Goal: Information Seeking & Learning: Learn about a topic

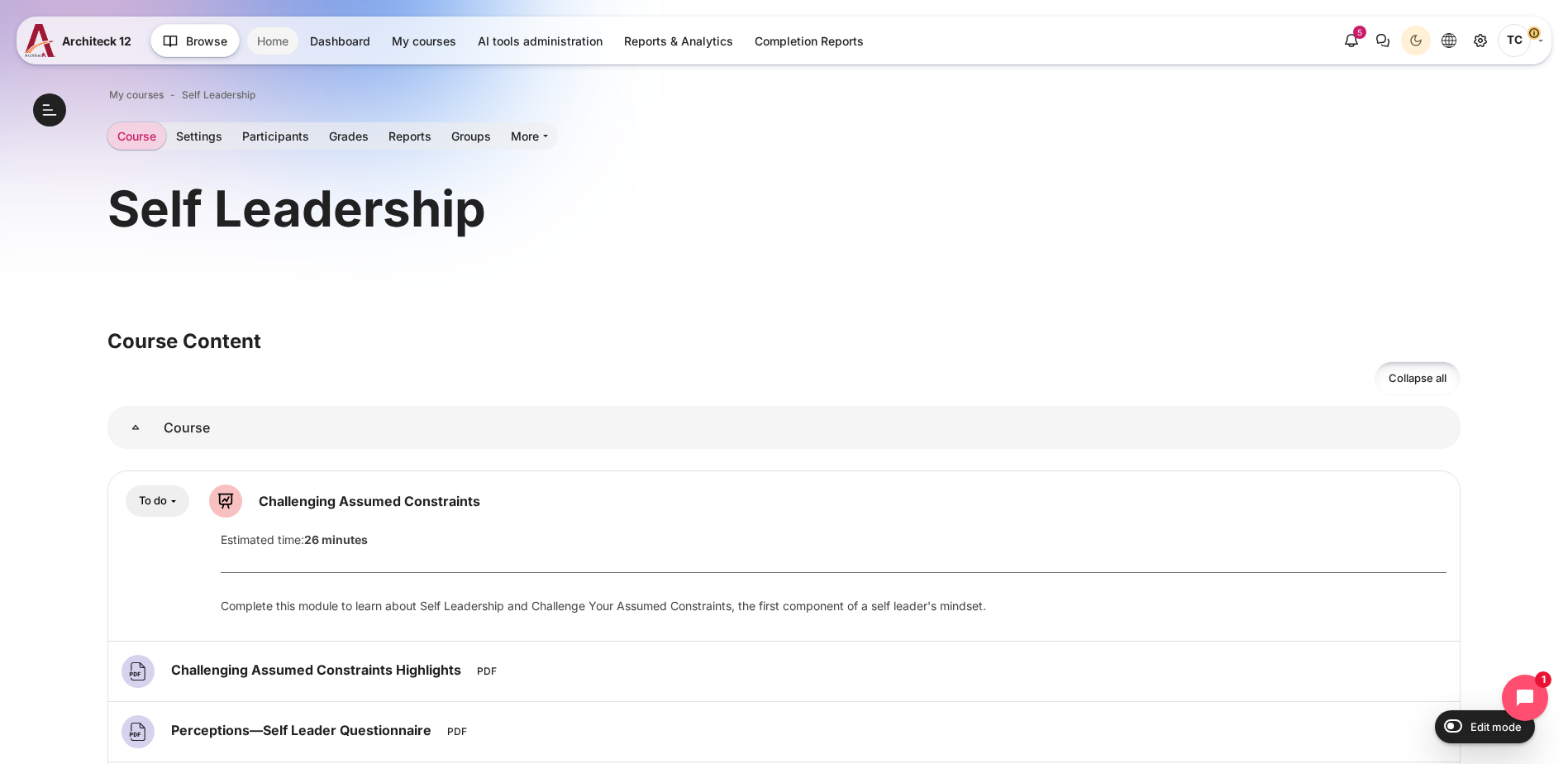
click at [276, 45] on link "Home" at bounding box center [272, 40] width 51 height 27
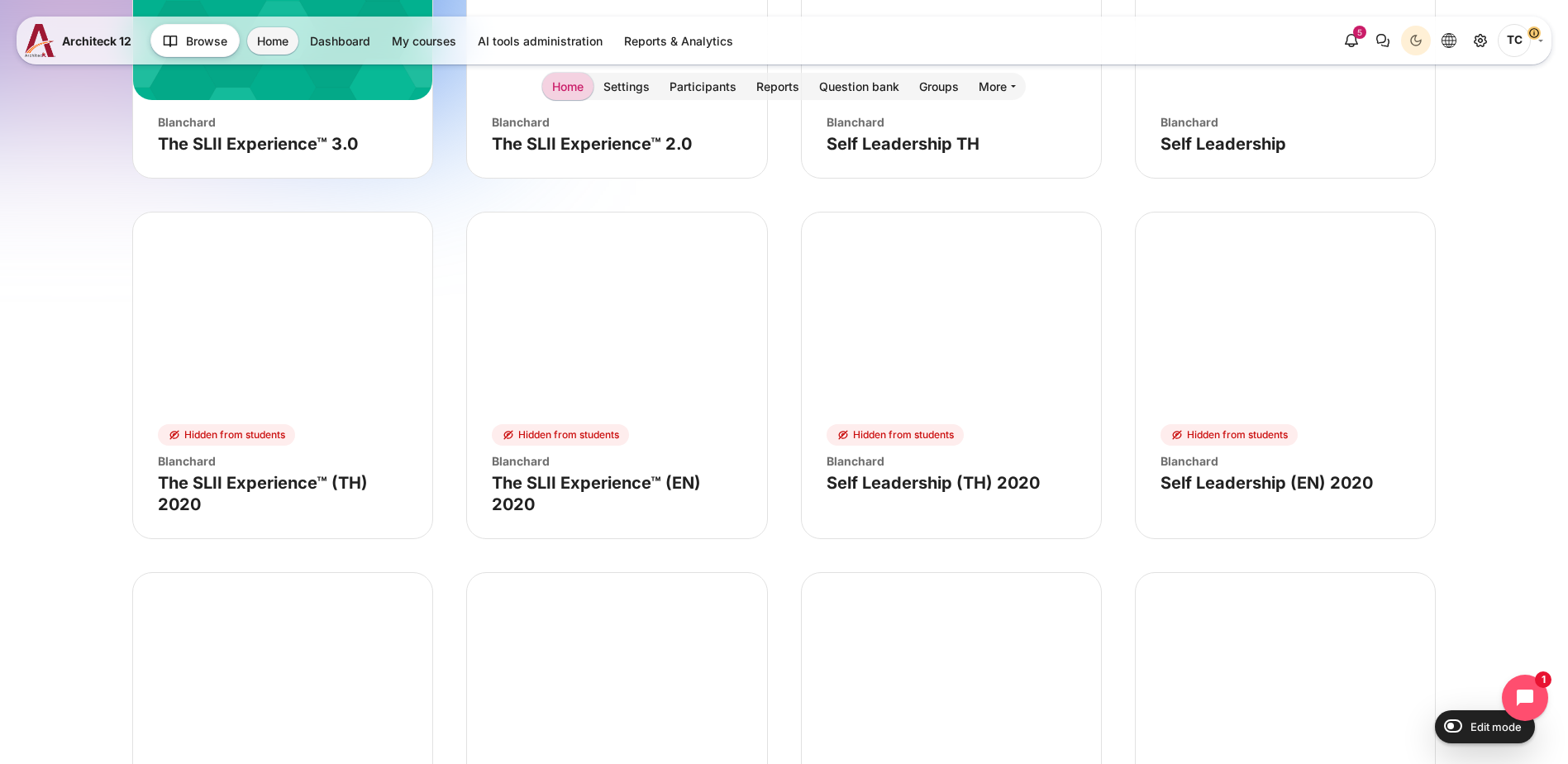
scroll to position [3767, 0]
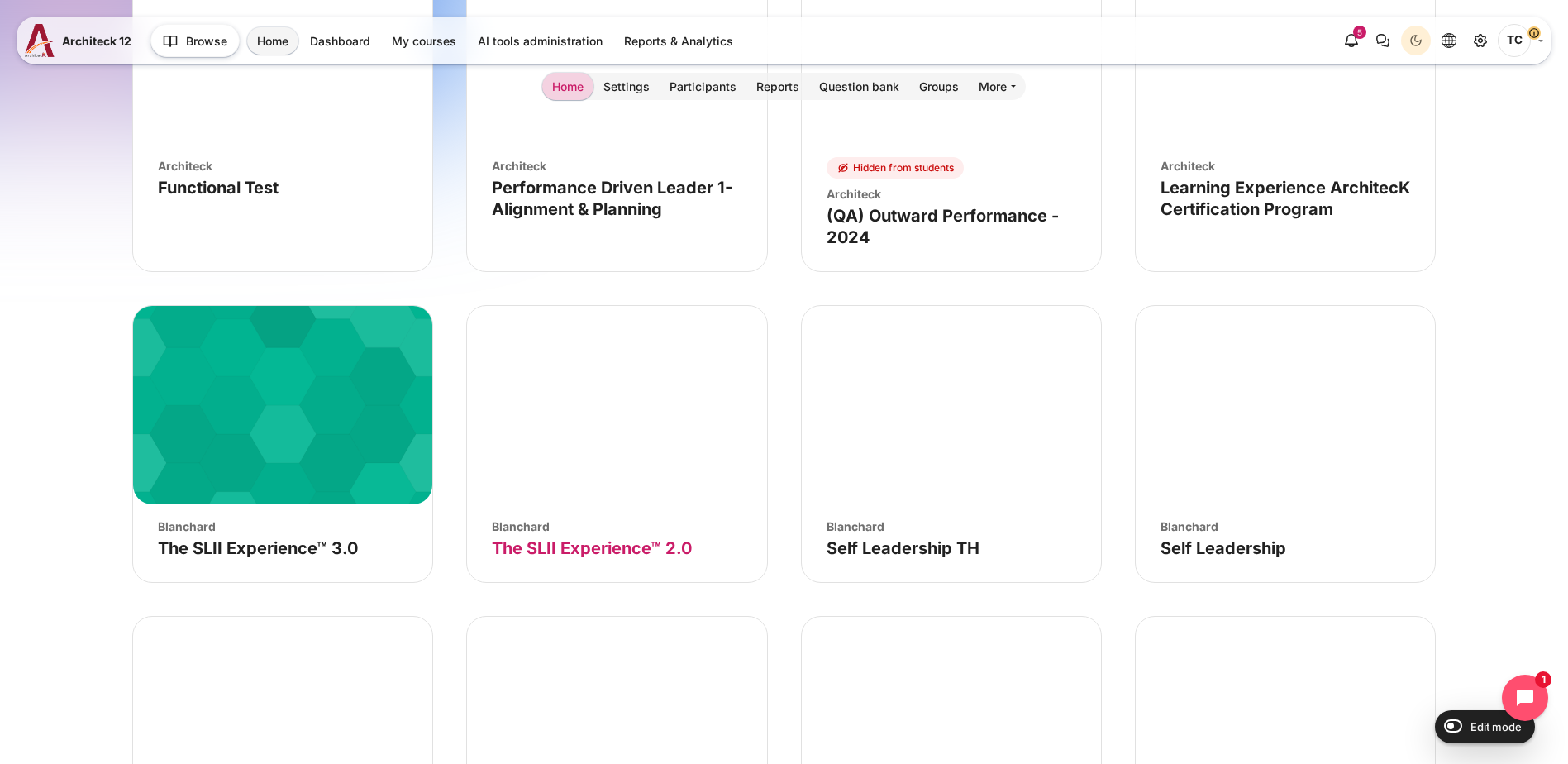
click at [606, 549] on link "Course name The SLII Experience™ 2.0" at bounding box center [592, 548] width 200 height 20
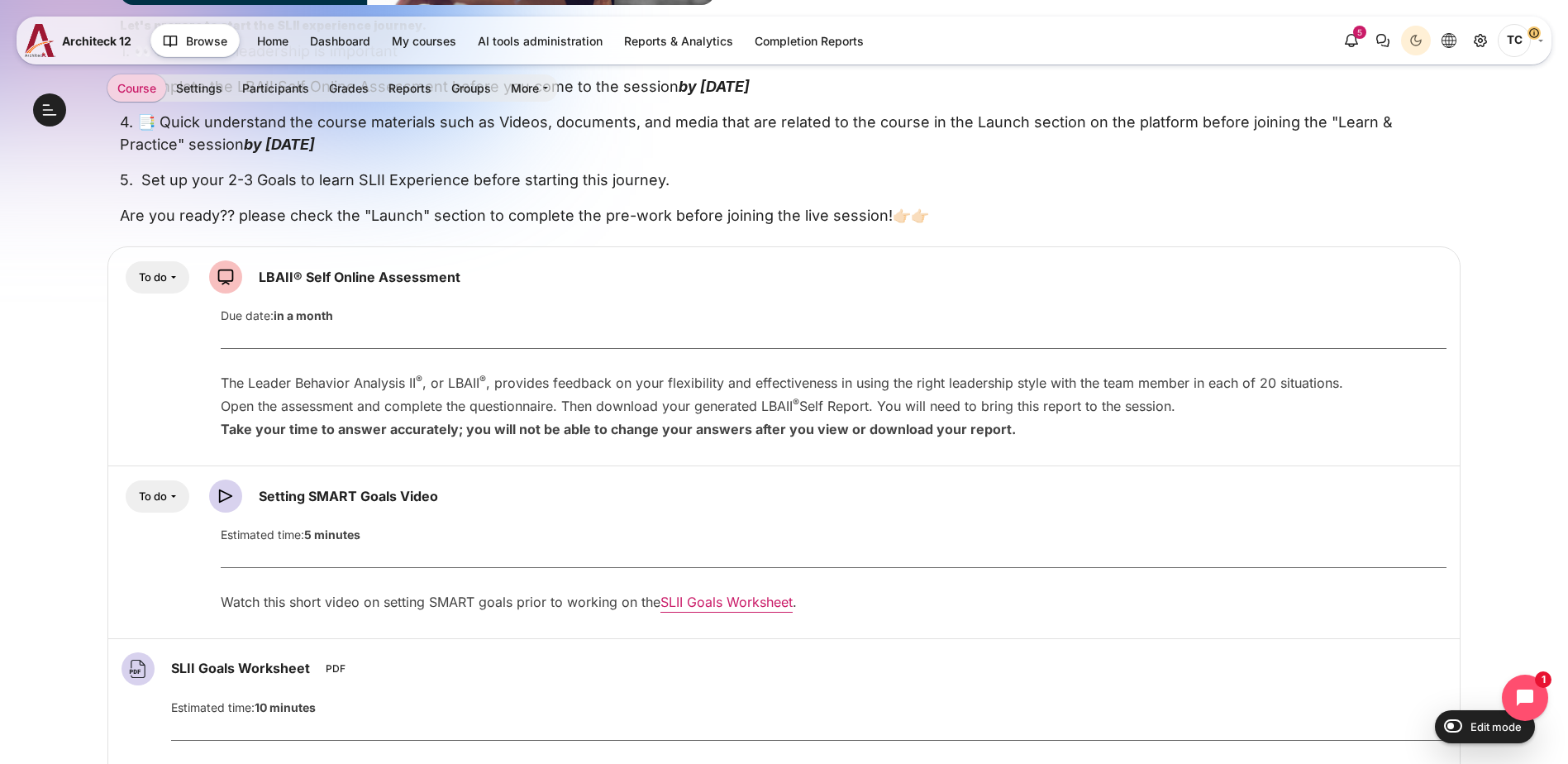
scroll to position [736, 0]
click at [43, 124] on button "Open course index" at bounding box center [50, 110] width 33 height 33
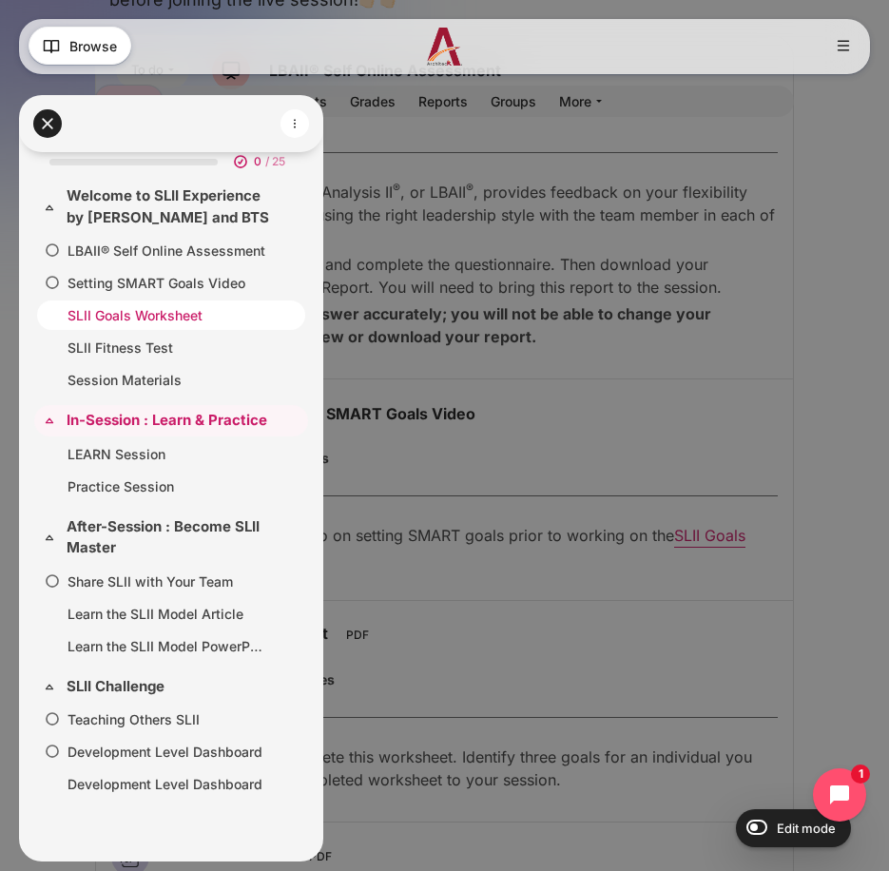
scroll to position [21, 0]
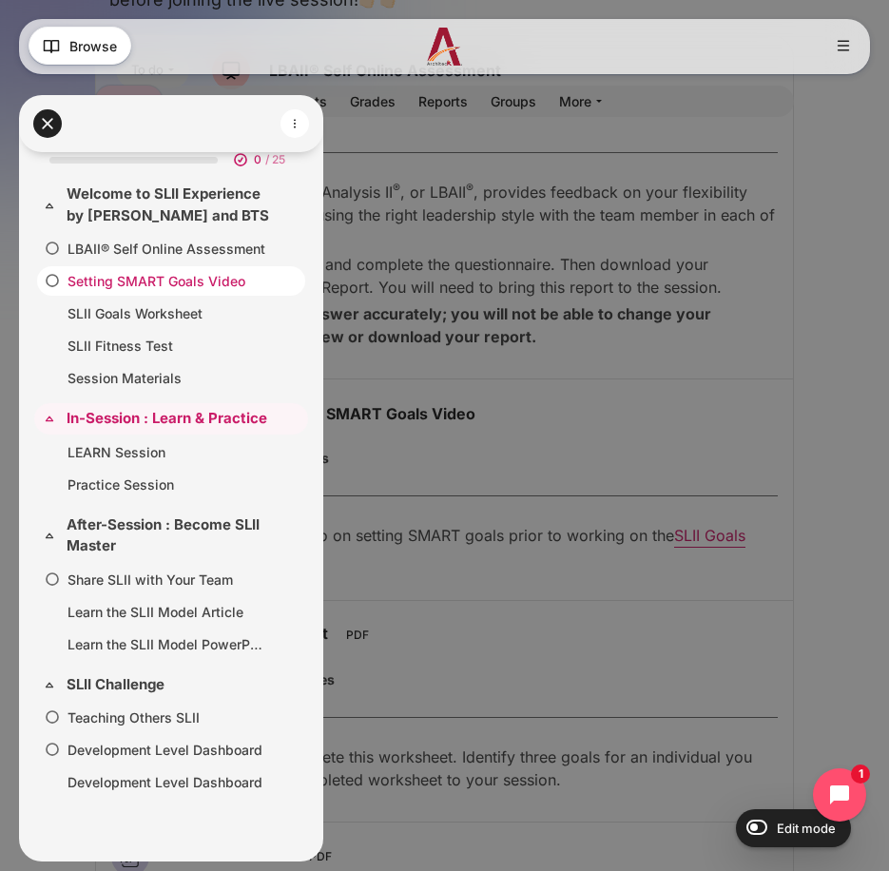
click at [205, 287] on link "Setting SMART Goals Video" at bounding box center [168, 281] width 200 height 20
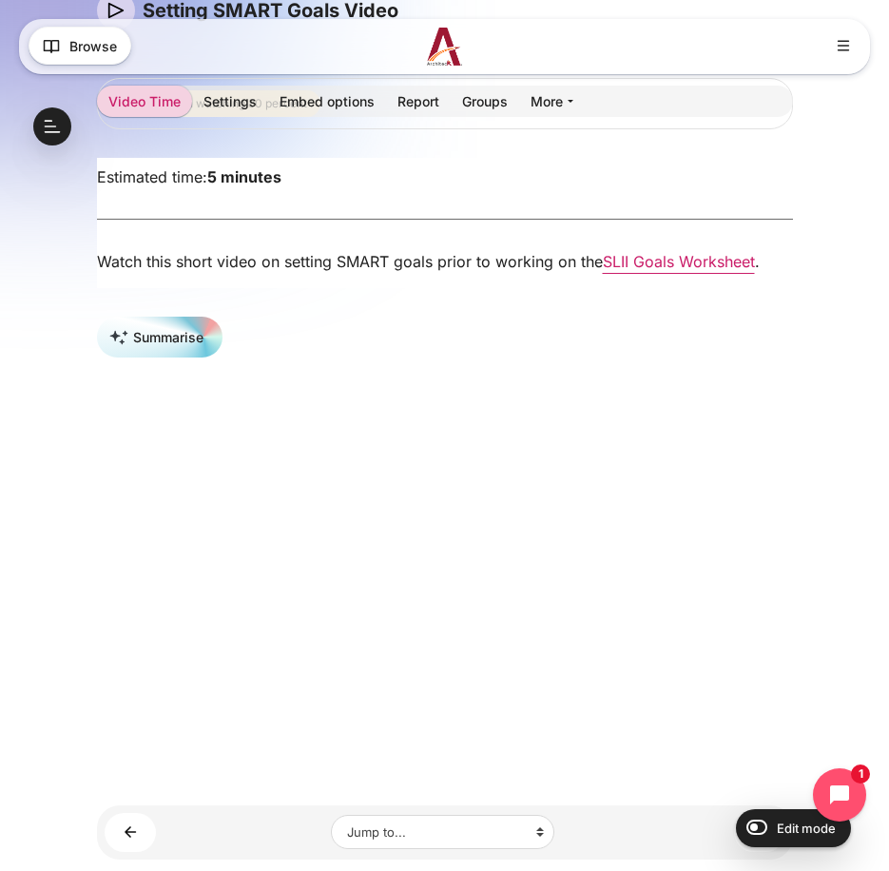
scroll to position [252, 0]
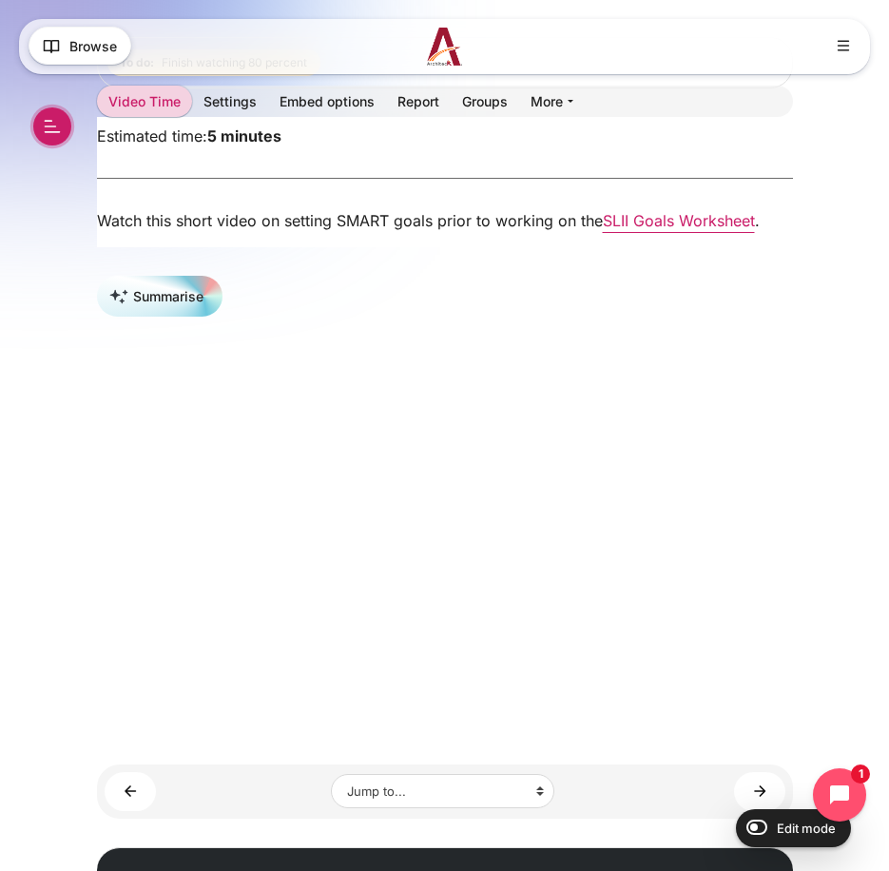
click at [44, 133] on button "Open course index" at bounding box center [52, 126] width 38 height 38
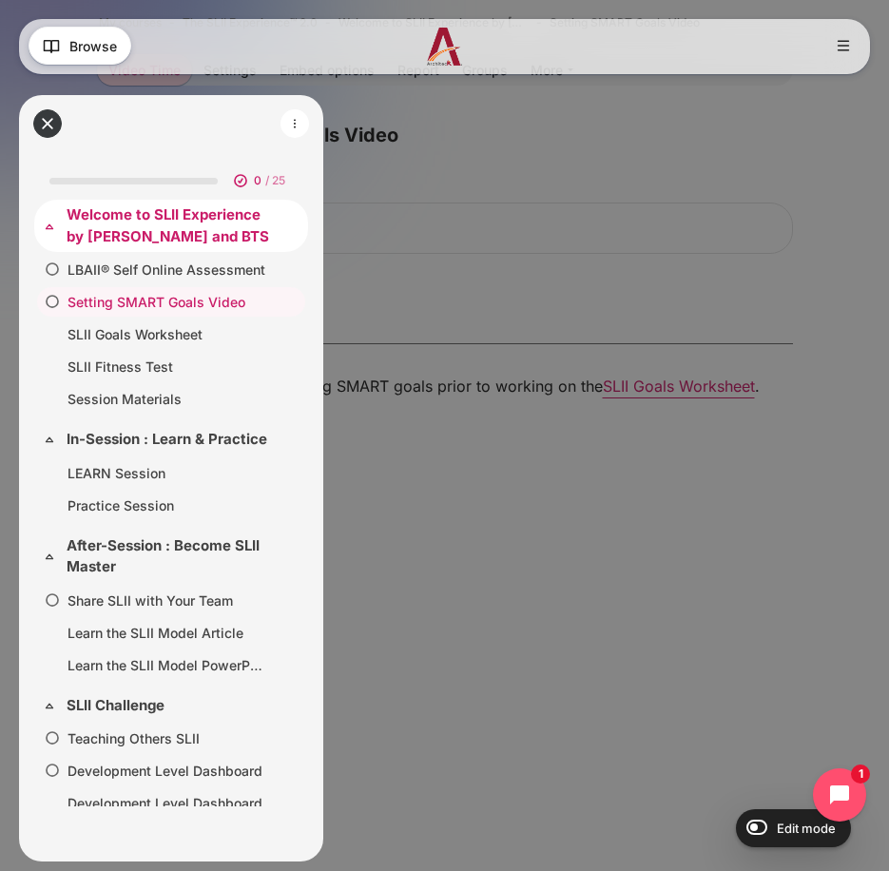
scroll to position [86, 0]
click at [148, 223] on link "Welcome to SLII Experience by [PERSON_NAME] and BTS" at bounding box center [169, 225] width 205 height 43
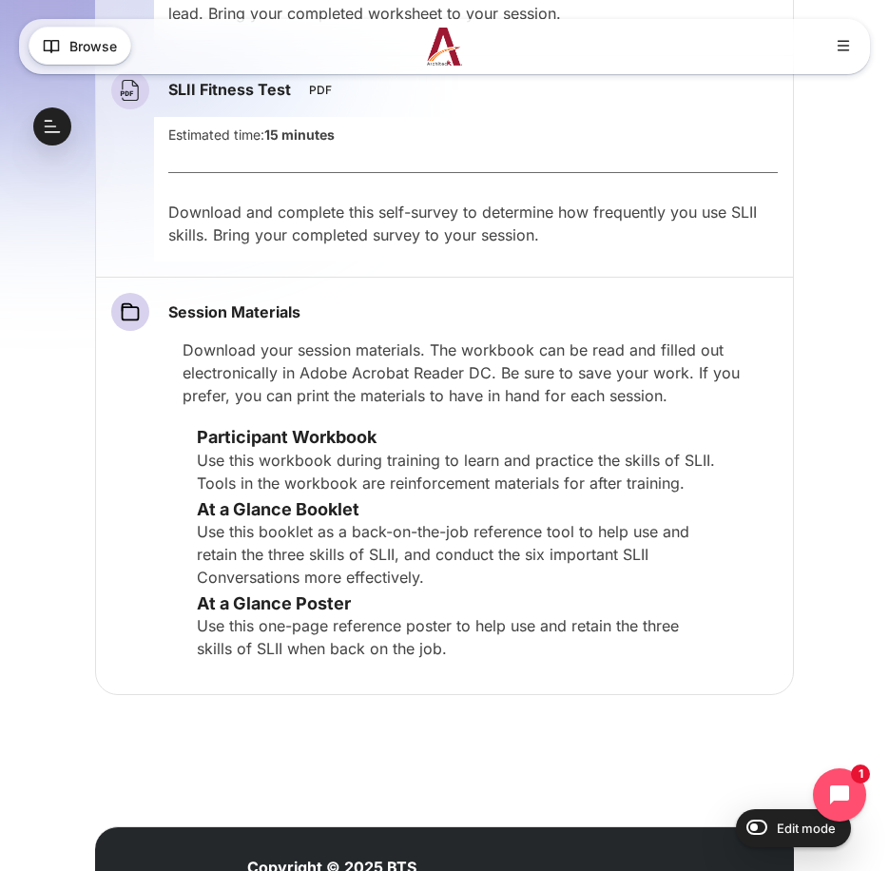
scroll to position [1866, 0]
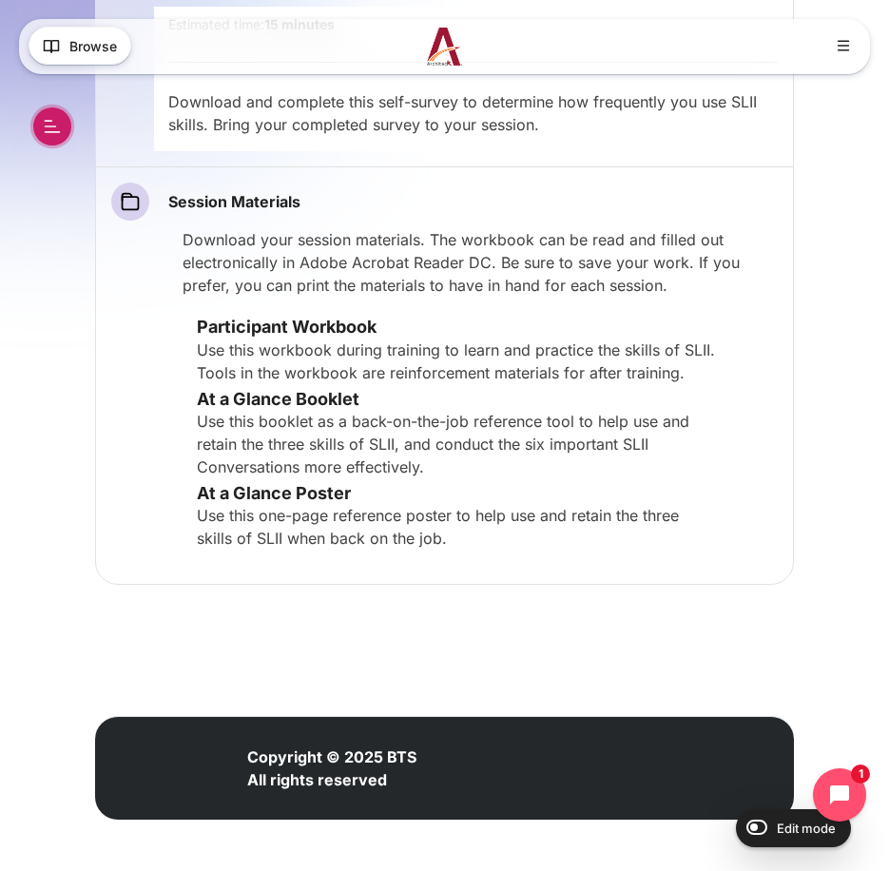
click at [45, 122] on button "Open course index" at bounding box center [52, 126] width 38 height 38
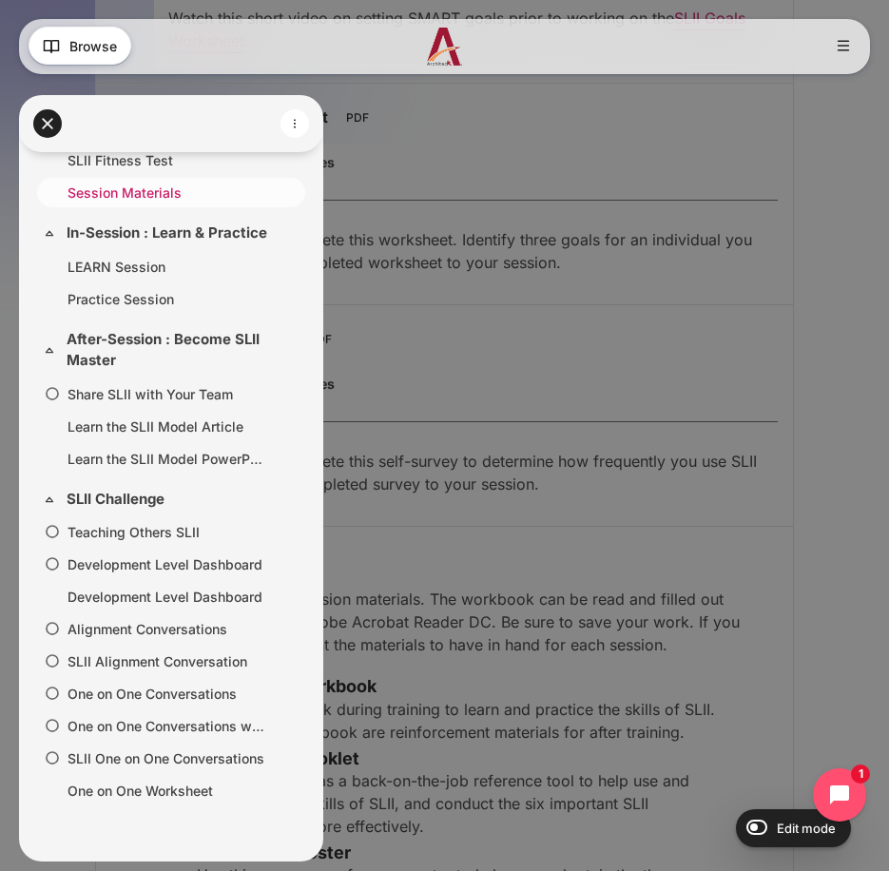
scroll to position [208, 0]
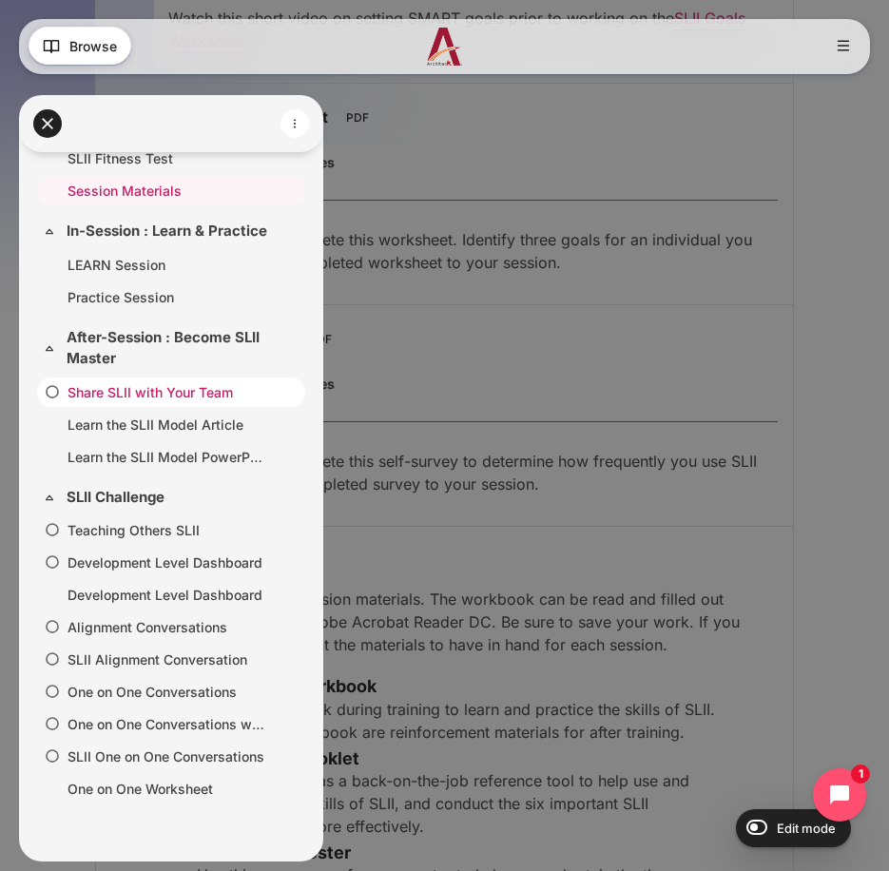
click at [149, 402] on link "Share SLII with Your Team" at bounding box center [168, 392] width 200 height 20
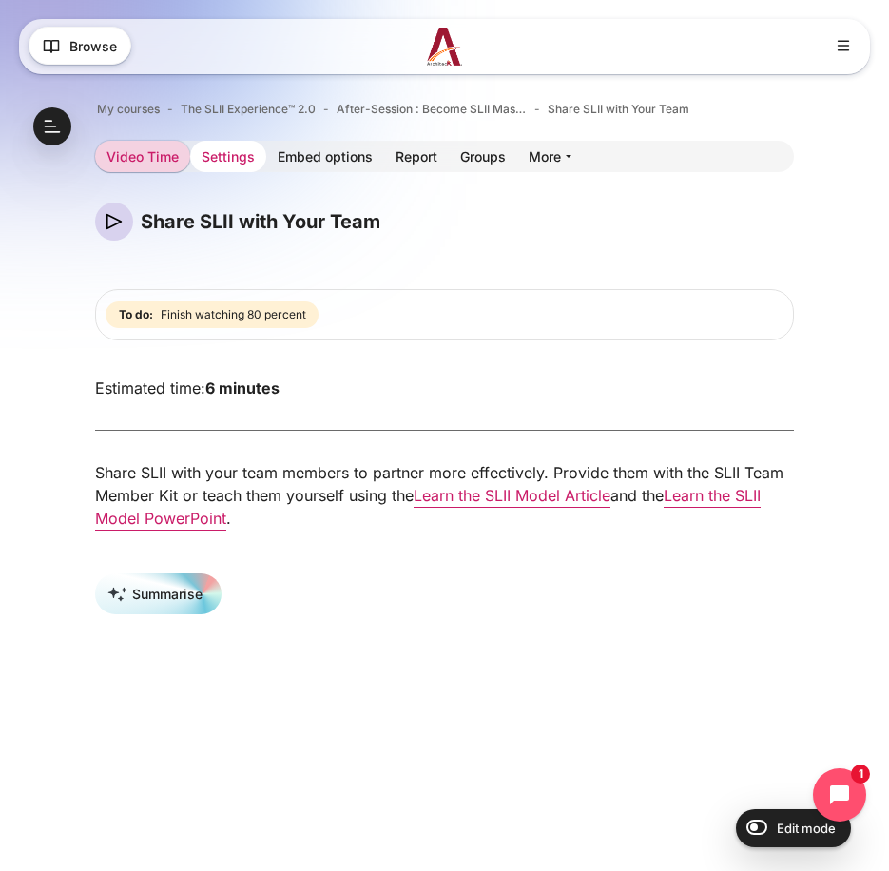
click at [217, 144] on link "Settings" at bounding box center [228, 156] width 76 height 31
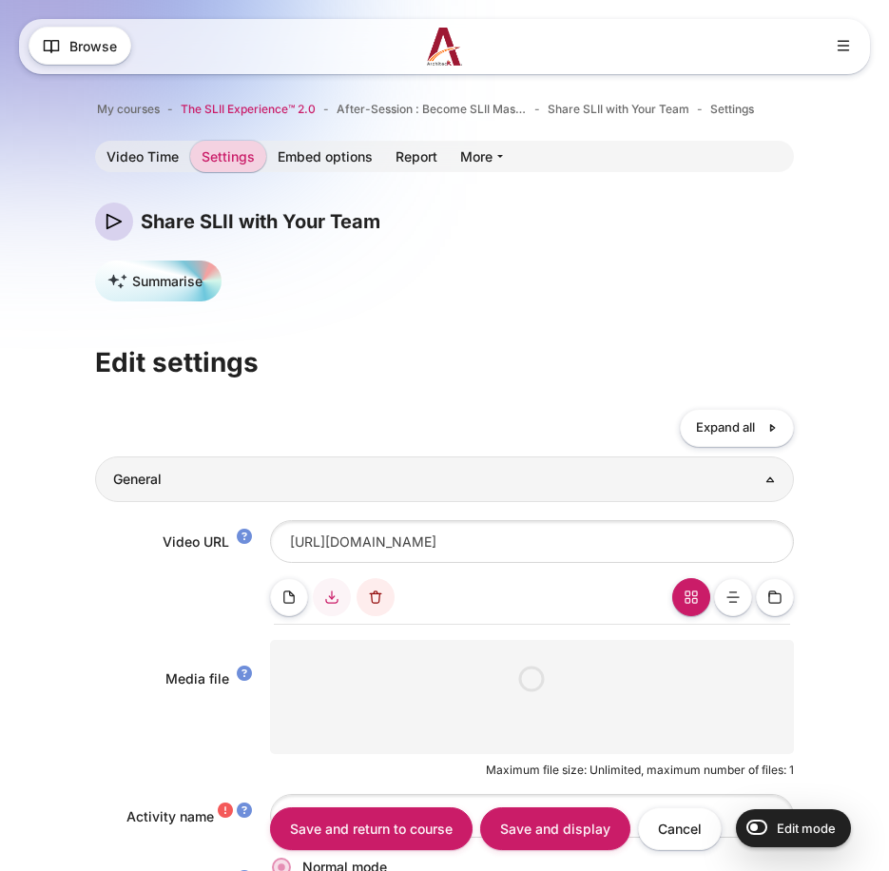
click at [261, 105] on span "The SLII Experience™ 2.0" at bounding box center [248, 109] width 135 height 17
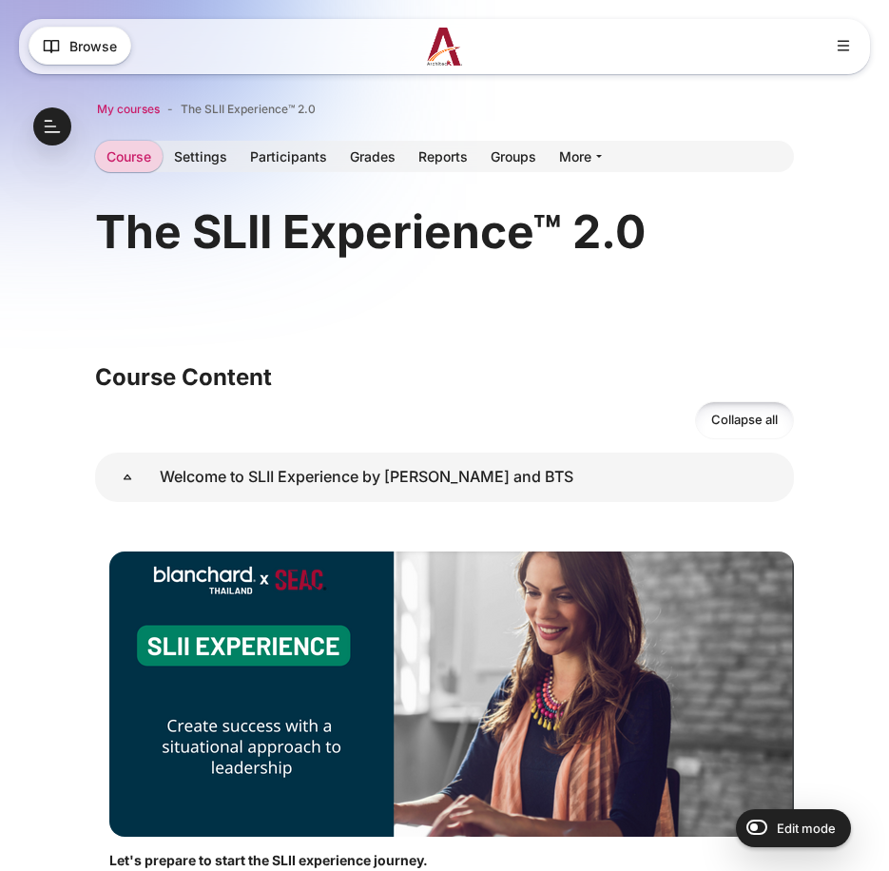
click at [116, 115] on span "My courses" at bounding box center [128, 109] width 63 height 17
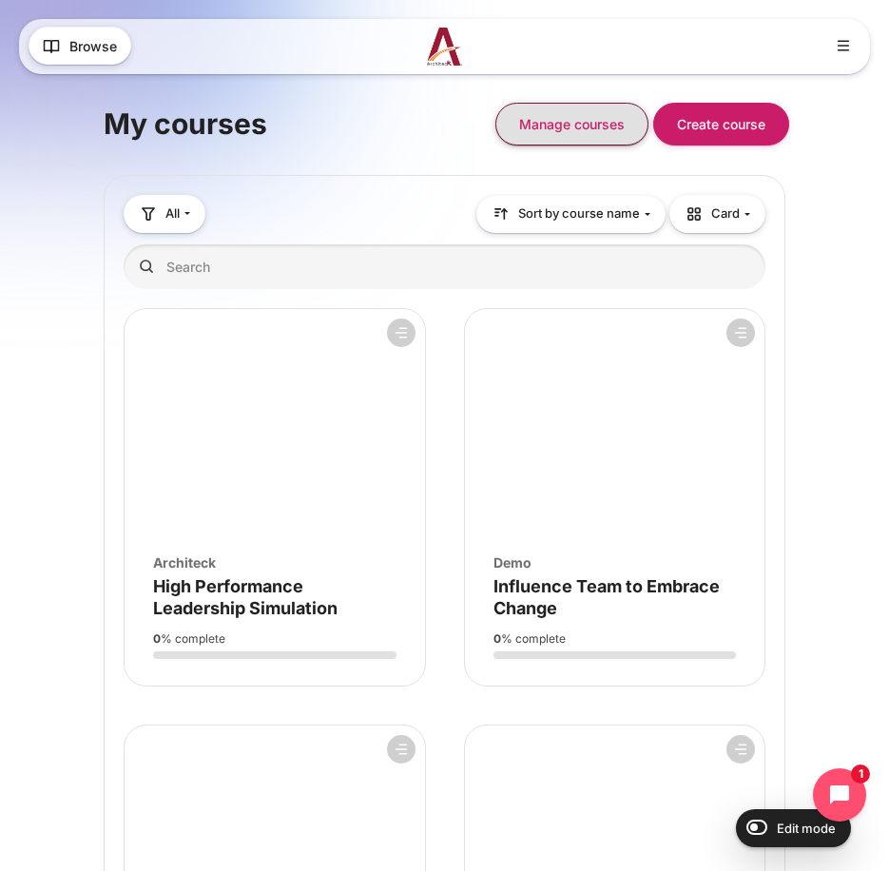
click at [545, 125] on button "Manage courses" at bounding box center [571, 124] width 153 height 43
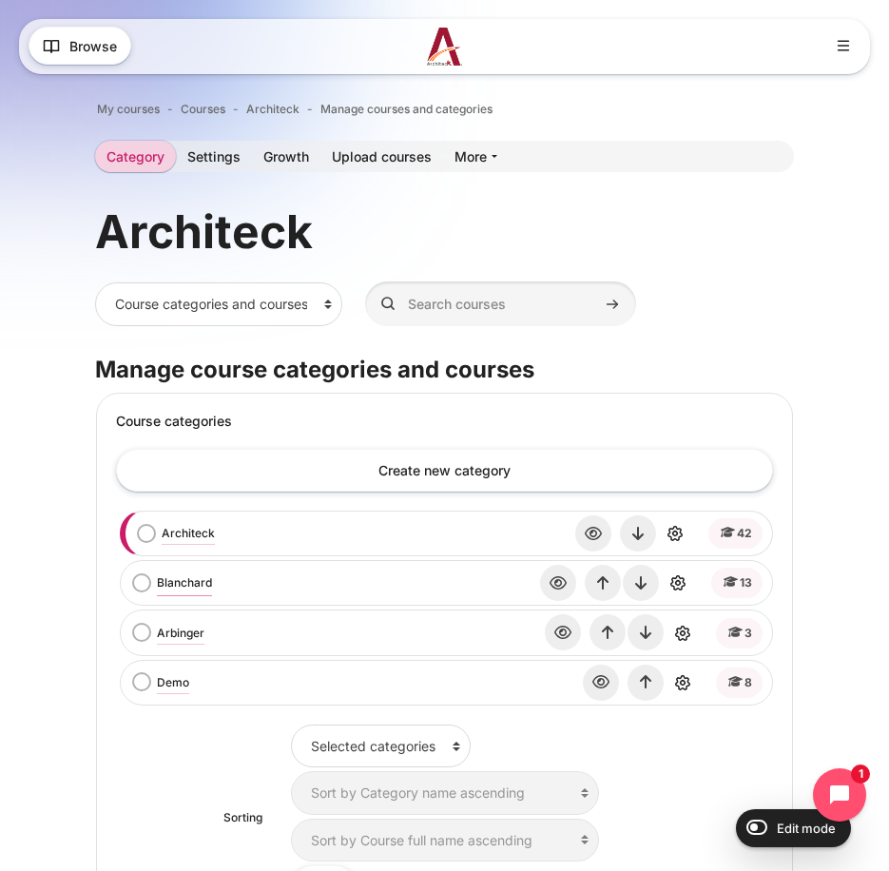
click at [179, 587] on link "Blanchard" at bounding box center [184, 582] width 55 height 17
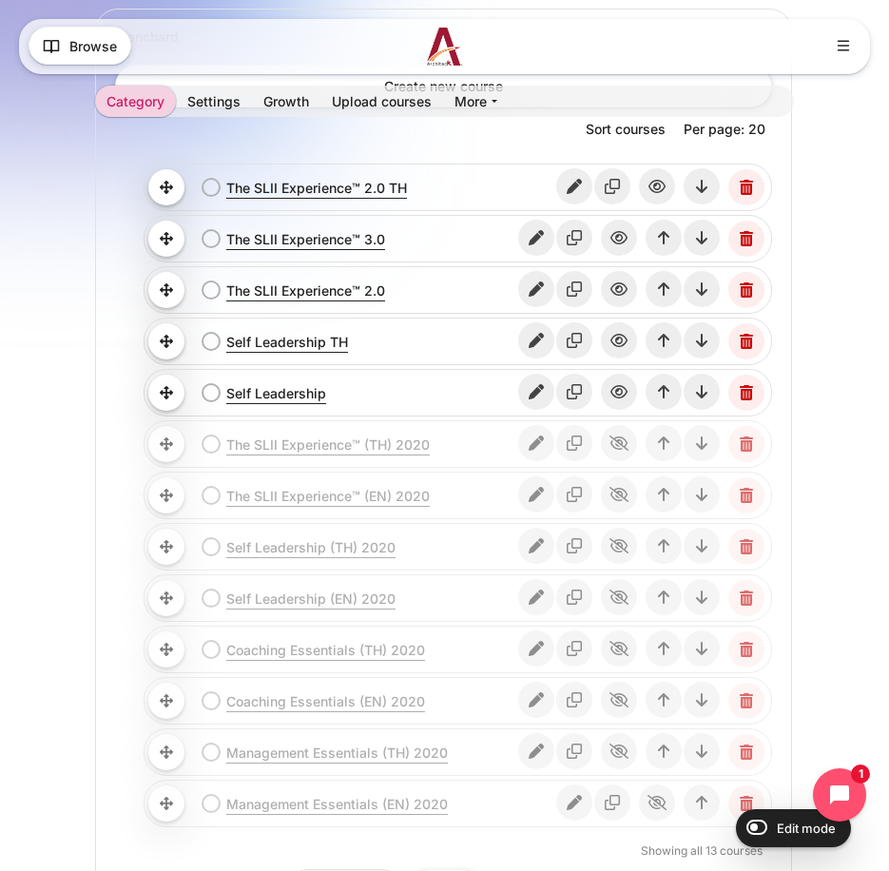
scroll to position [987, 0]
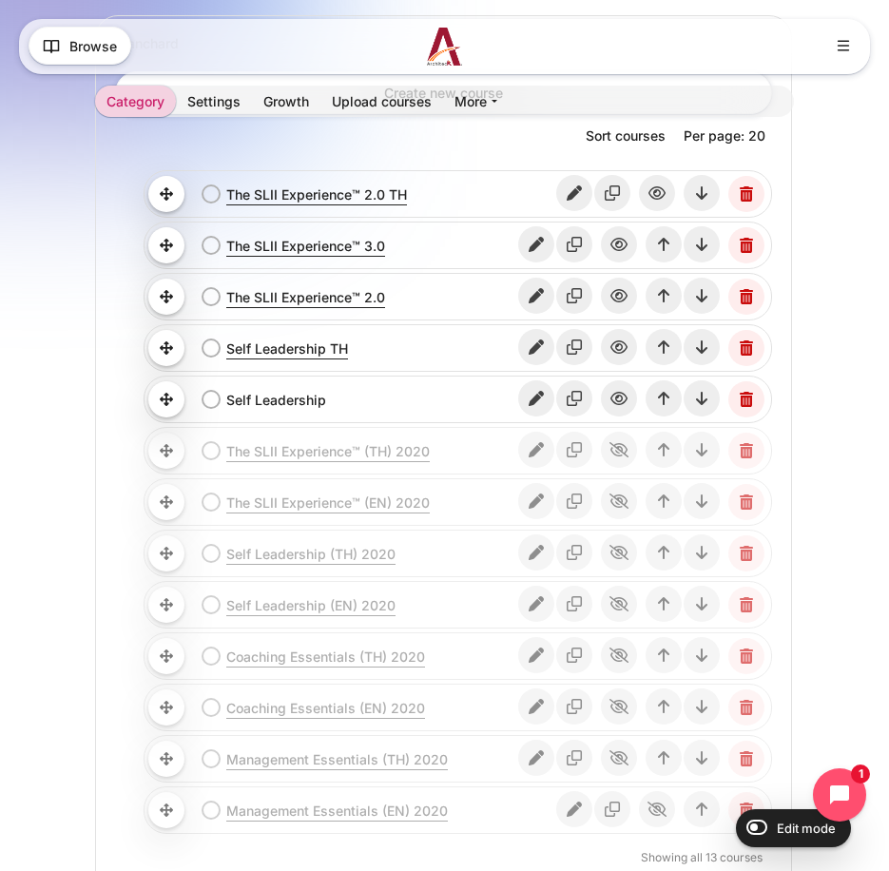
click at [260, 409] on link "Self Leadership" at bounding box center [371, 400] width 291 height 20
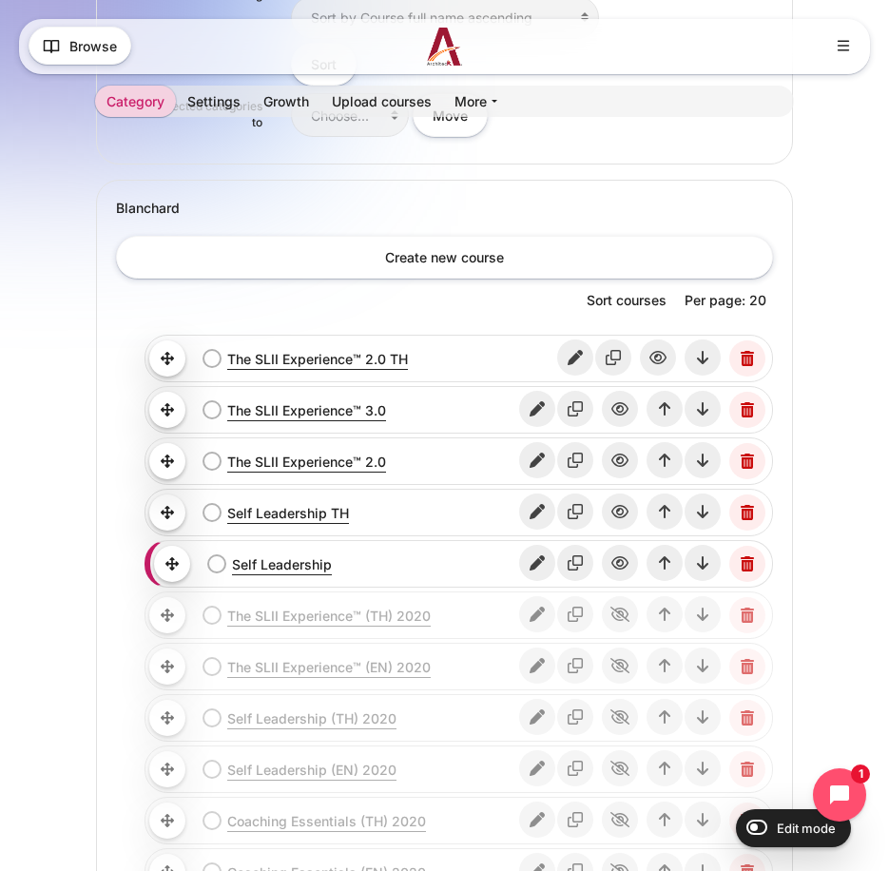
scroll to position [822, 0]
click at [540, 561] on icon "Edit" at bounding box center [537, 564] width 36 height 36
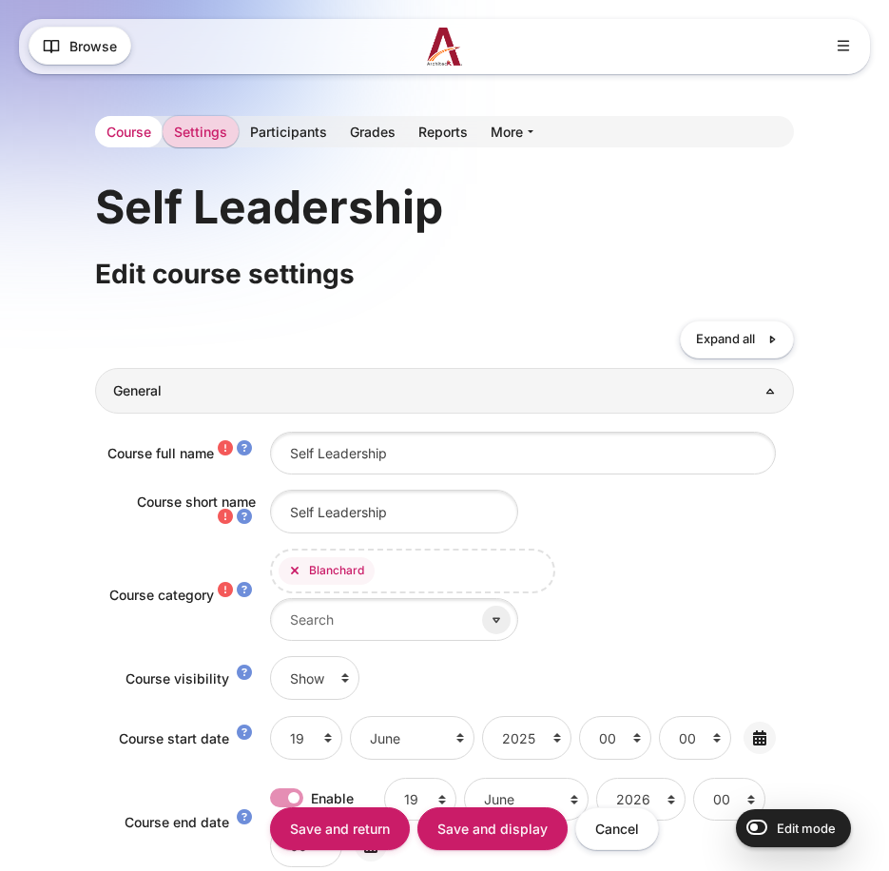
click at [108, 131] on link "Course" at bounding box center [129, 131] width 68 height 31
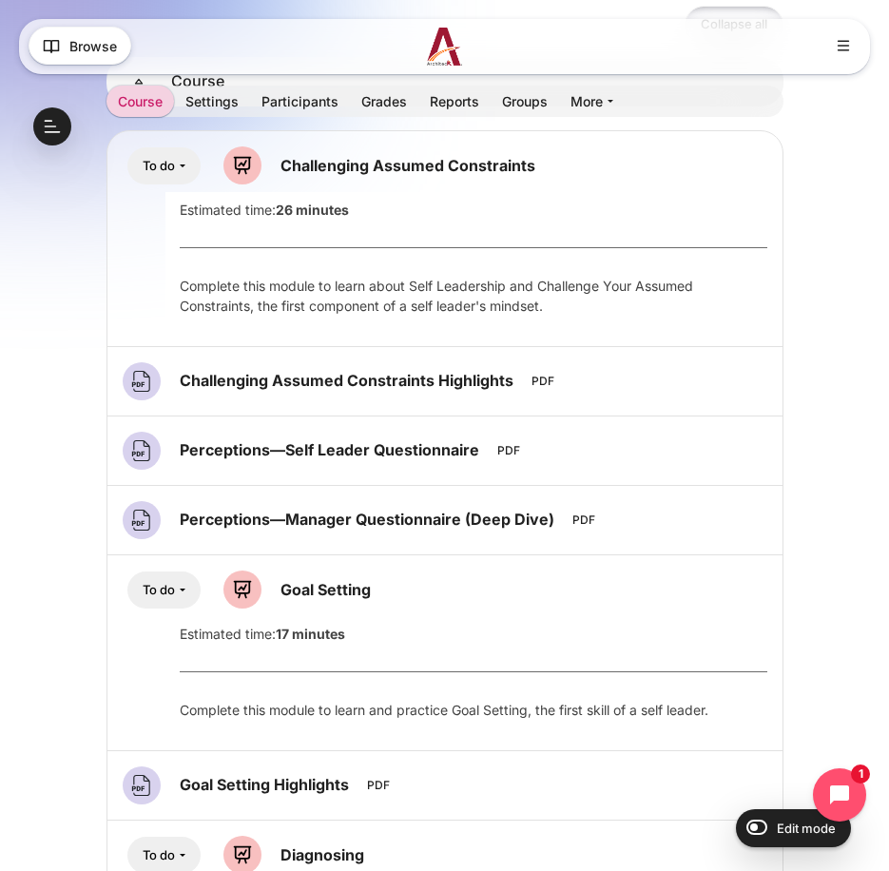
scroll to position [396, 0]
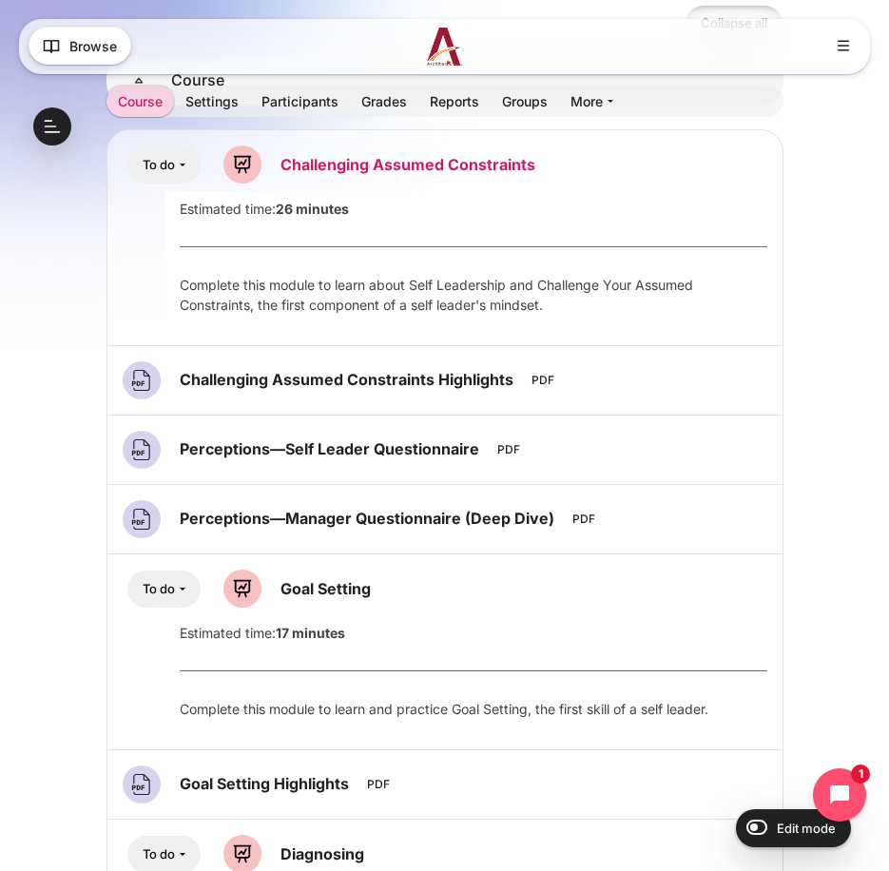
click at [382, 168] on link "Challenging Assumed Constraints Lesson" at bounding box center [407, 164] width 255 height 19
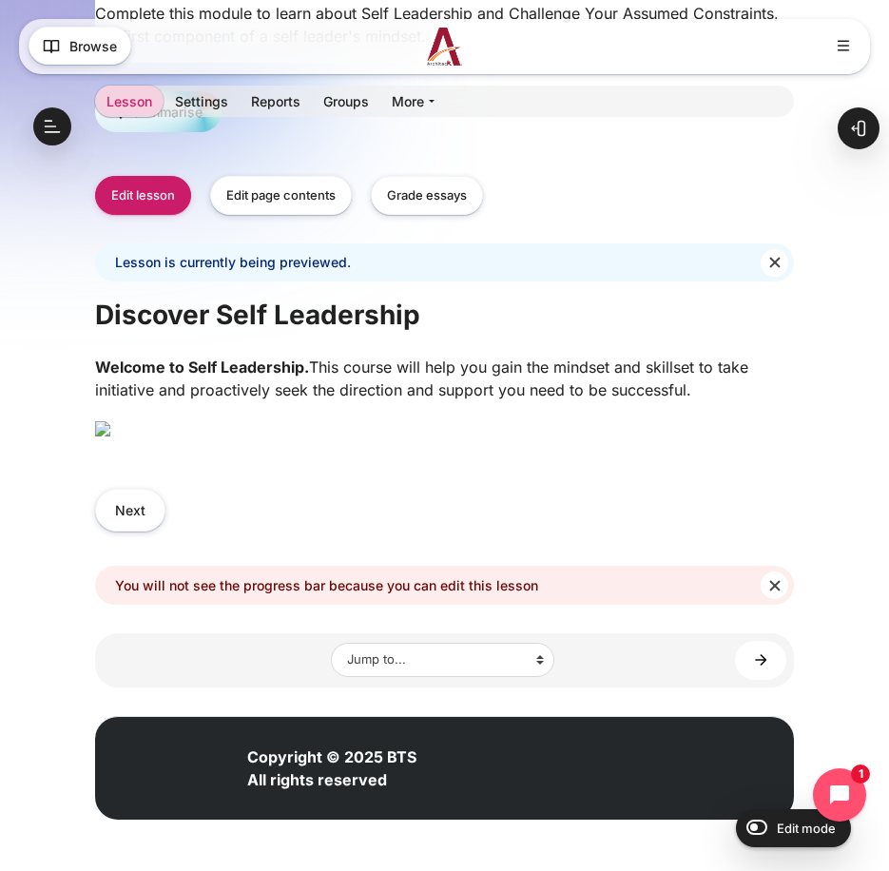
click at [110, 436] on img "Content" at bounding box center [102, 428] width 15 height 15
click at [110, 421] on img "Content" at bounding box center [102, 428] width 15 height 15
click at [125, 532] on button "Next" at bounding box center [130, 510] width 70 height 43
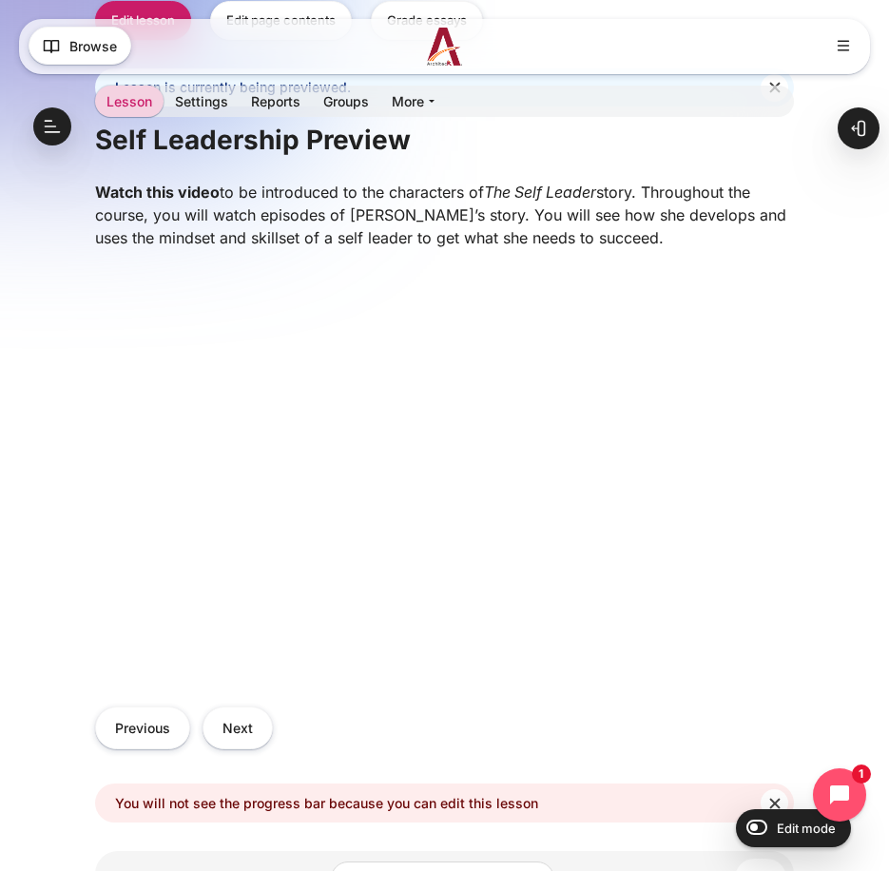
scroll to position [635, 0]
click at [216, 738] on button "Next" at bounding box center [238, 727] width 70 height 43
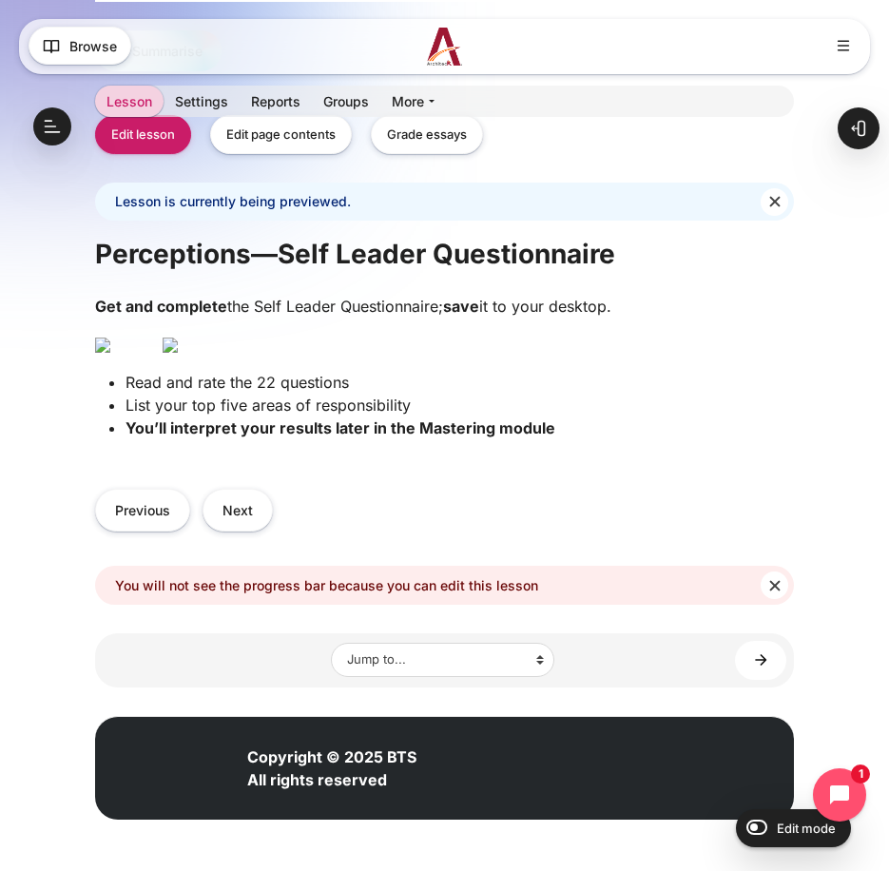
scroll to position [619, 0]
click at [224, 532] on button "Next" at bounding box center [238, 510] width 70 height 43
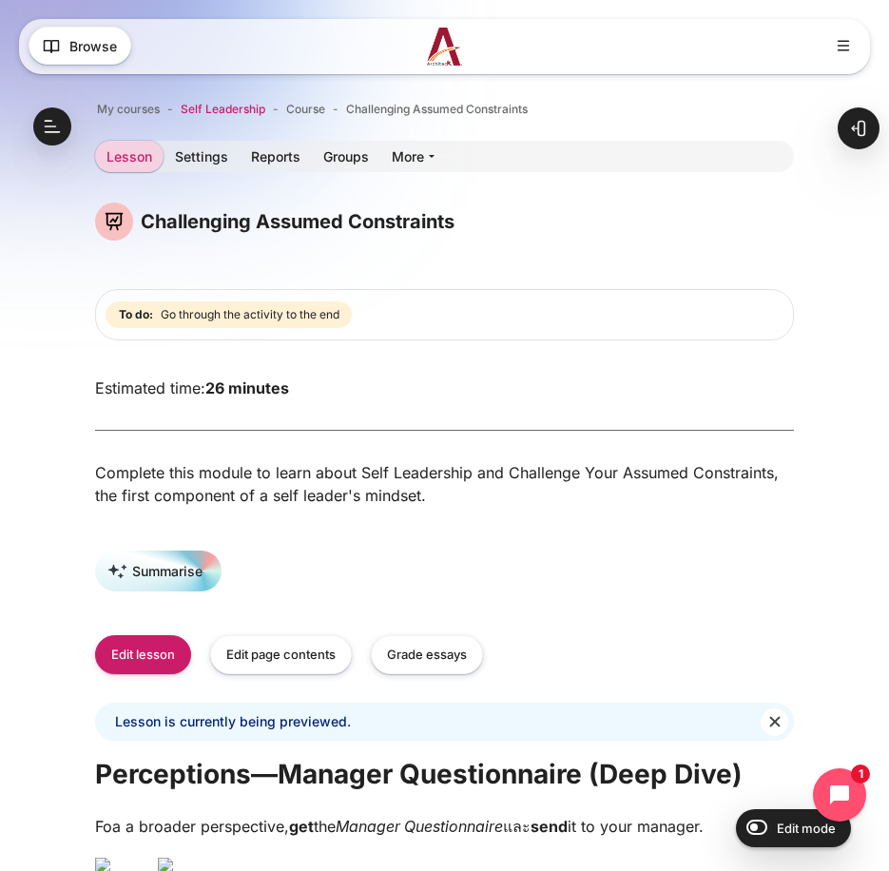
click at [245, 109] on span "Self Leadership" at bounding box center [223, 109] width 85 height 17
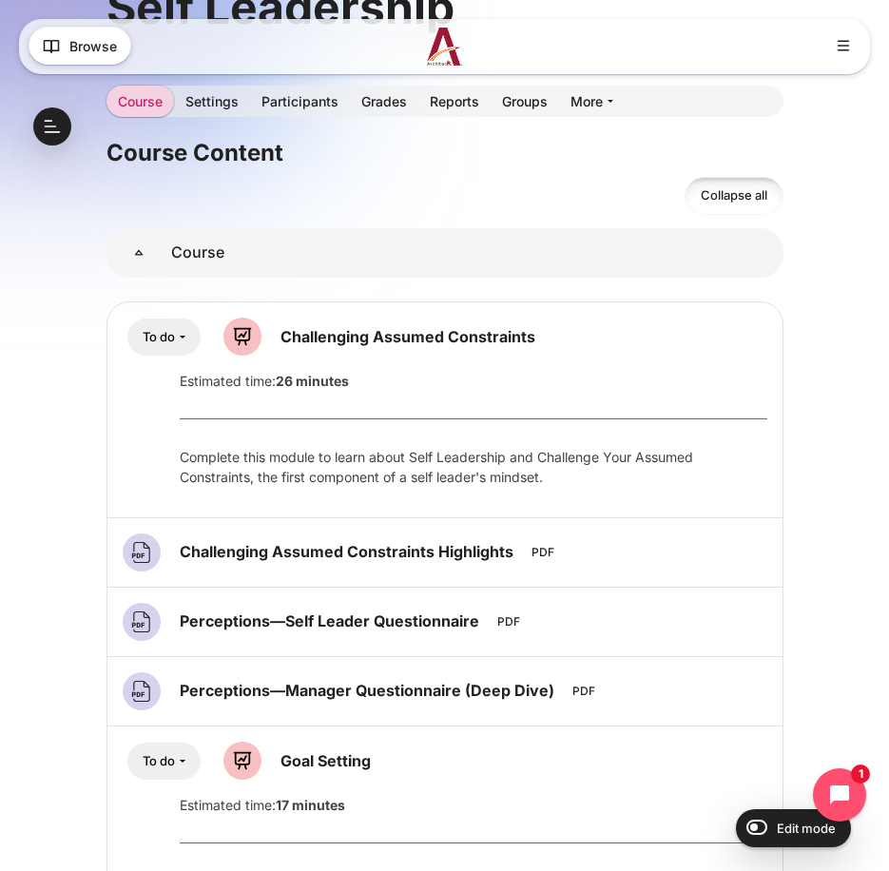
scroll to position [223, 0]
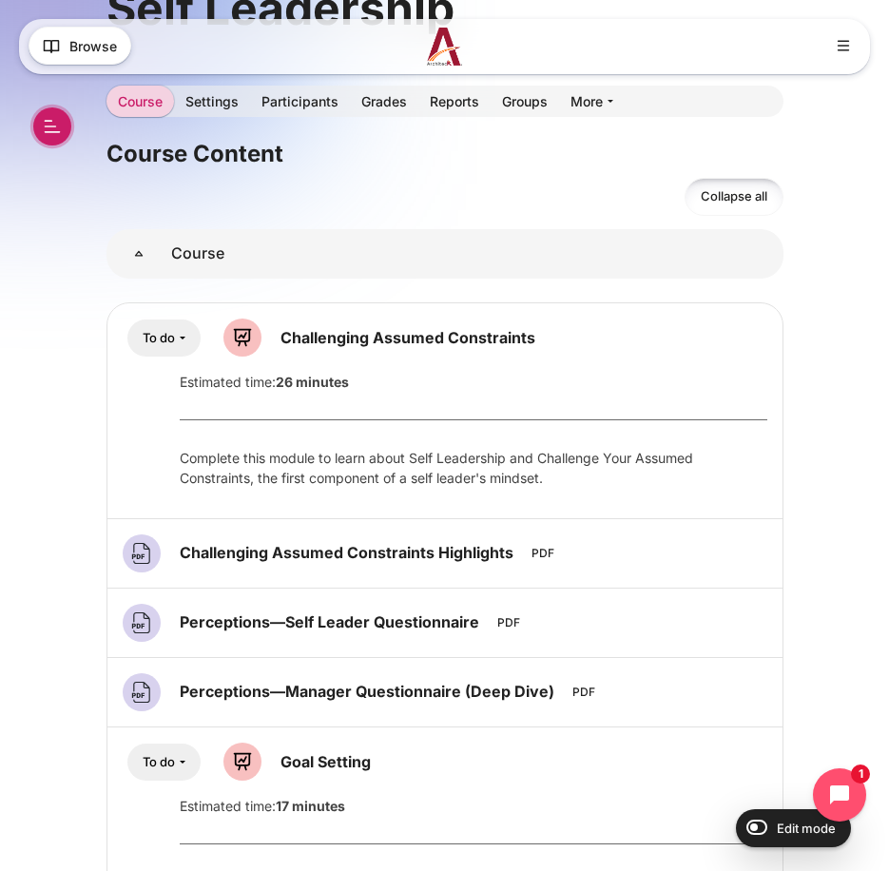
click at [40, 135] on button "Open course index" at bounding box center [52, 126] width 38 height 38
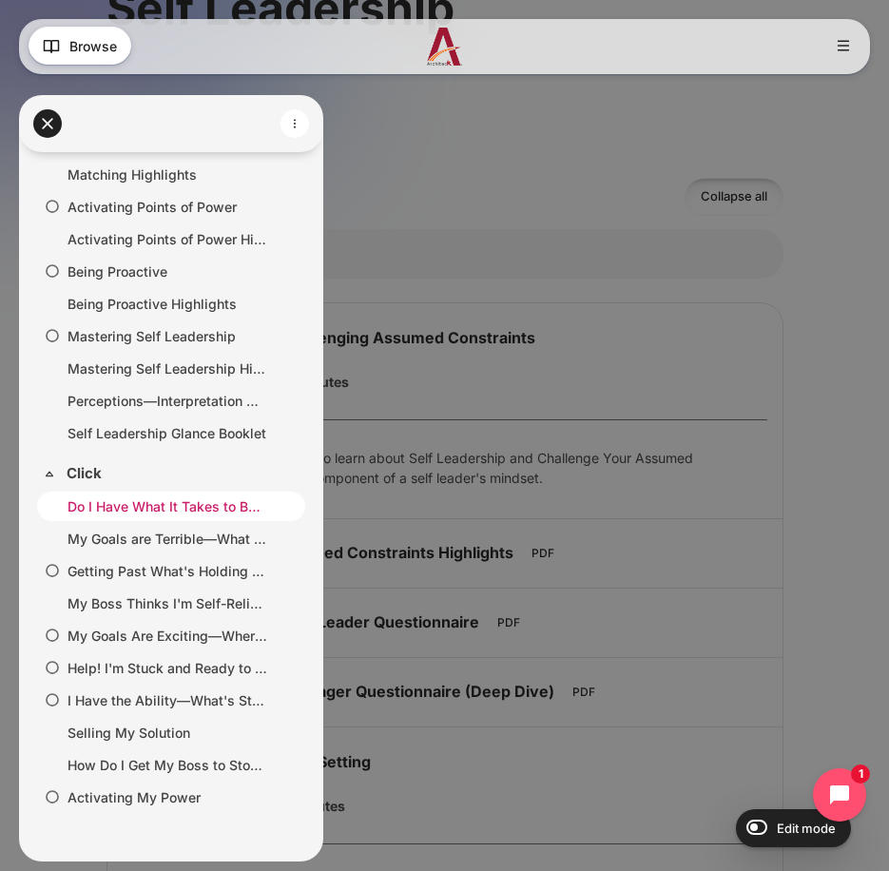
scroll to position [446, 0]
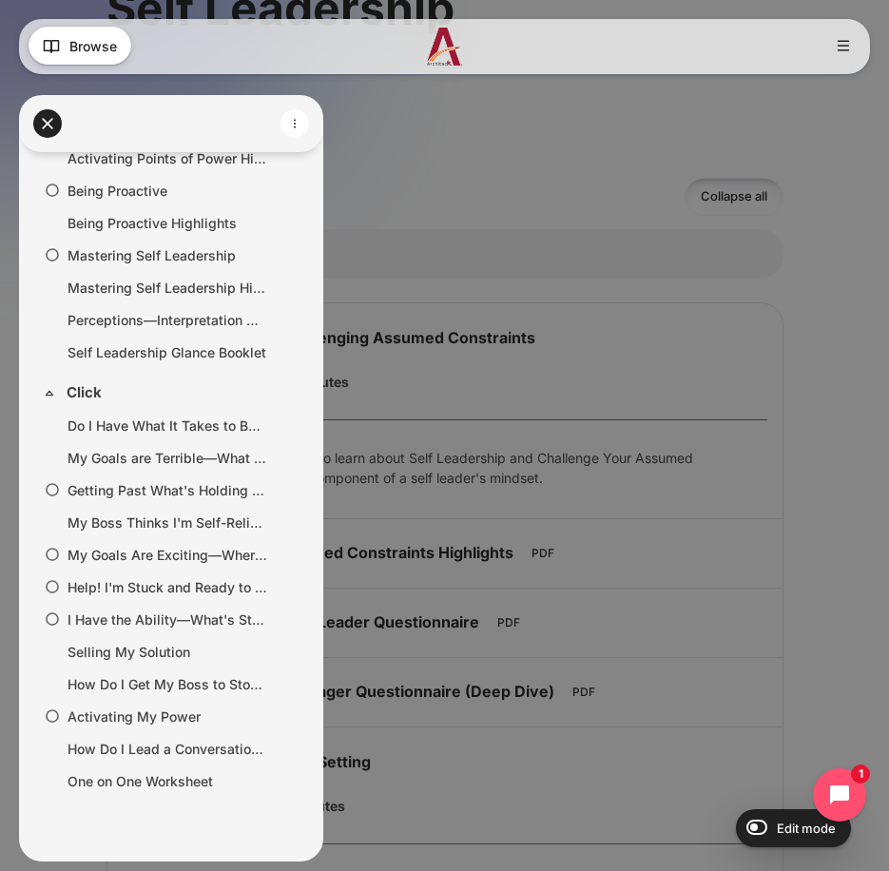
click at [606, 197] on div at bounding box center [444, 435] width 889 height 871
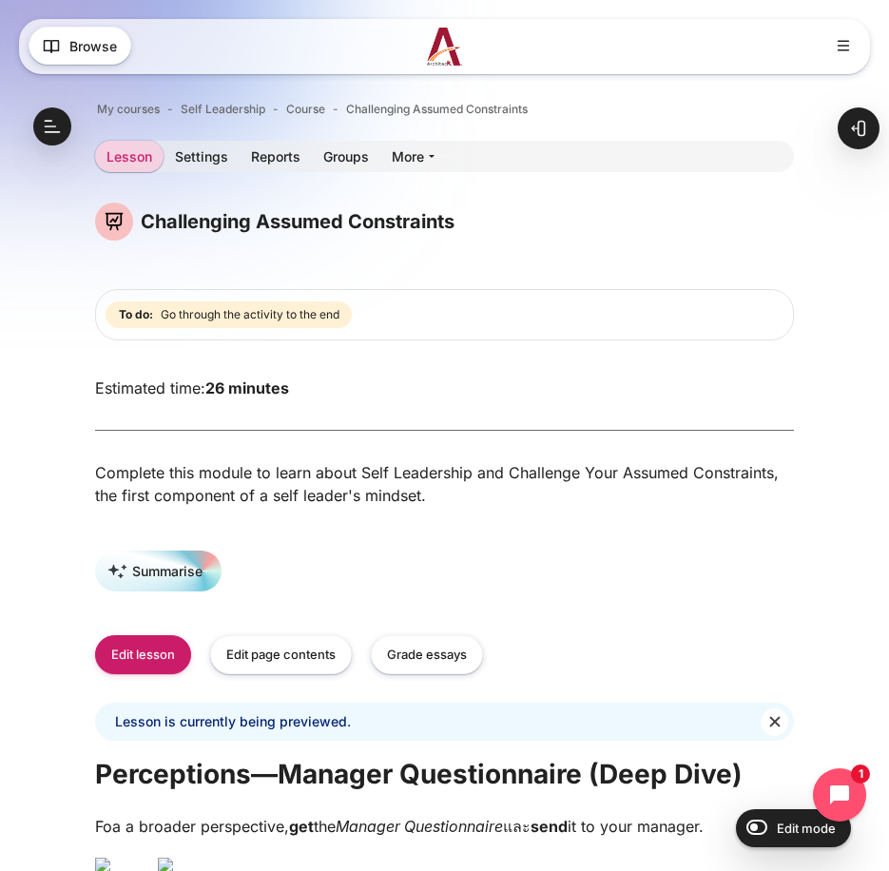
click at [448, 57] on img at bounding box center [444, 47] width 35 height 38
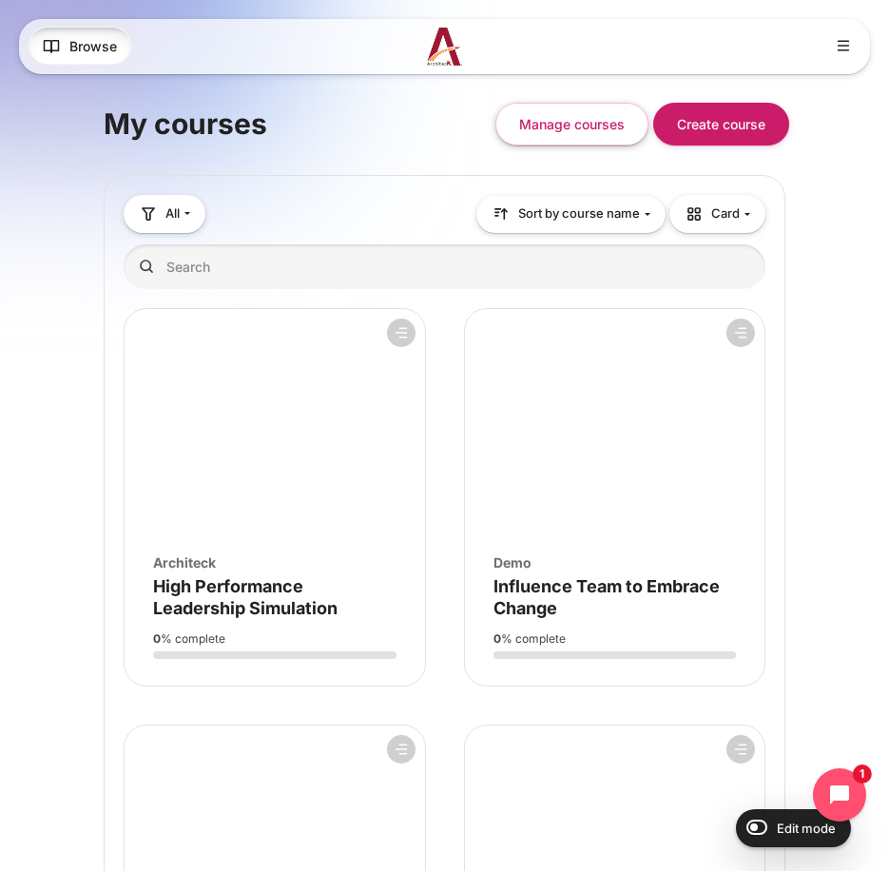
click at [119, 63] on button "Browse" at bounding box center [80, 46] width 103 height 38
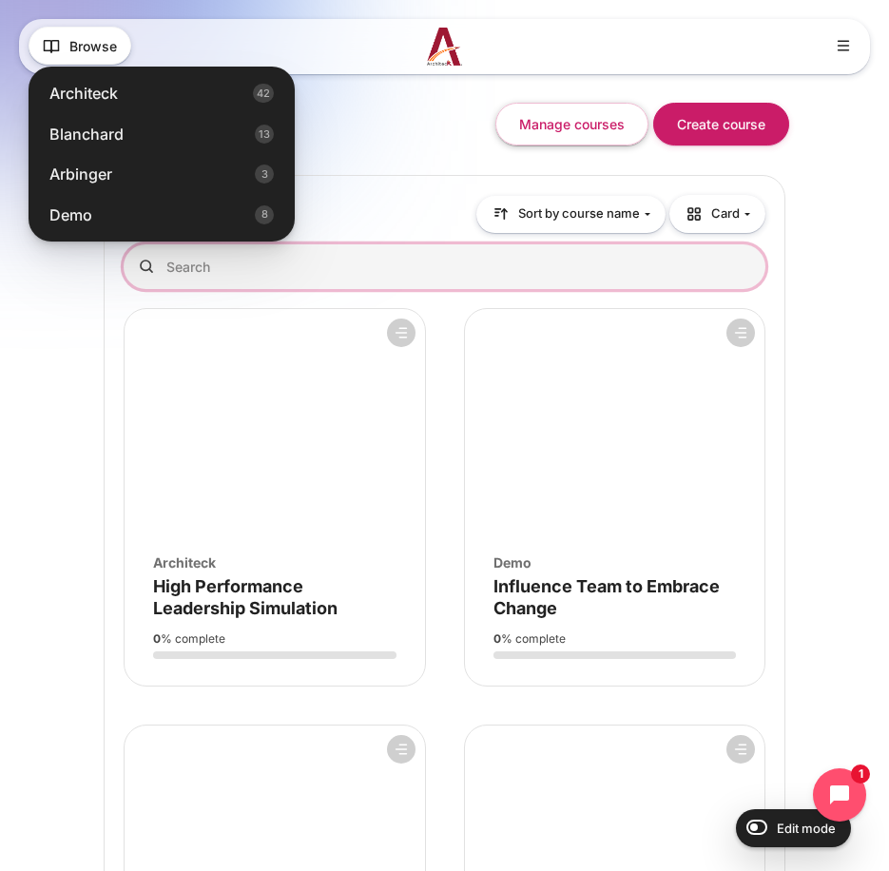
click at [487, 265] on input "Search courses" at bounding box center [445, 266] width 642 height 45
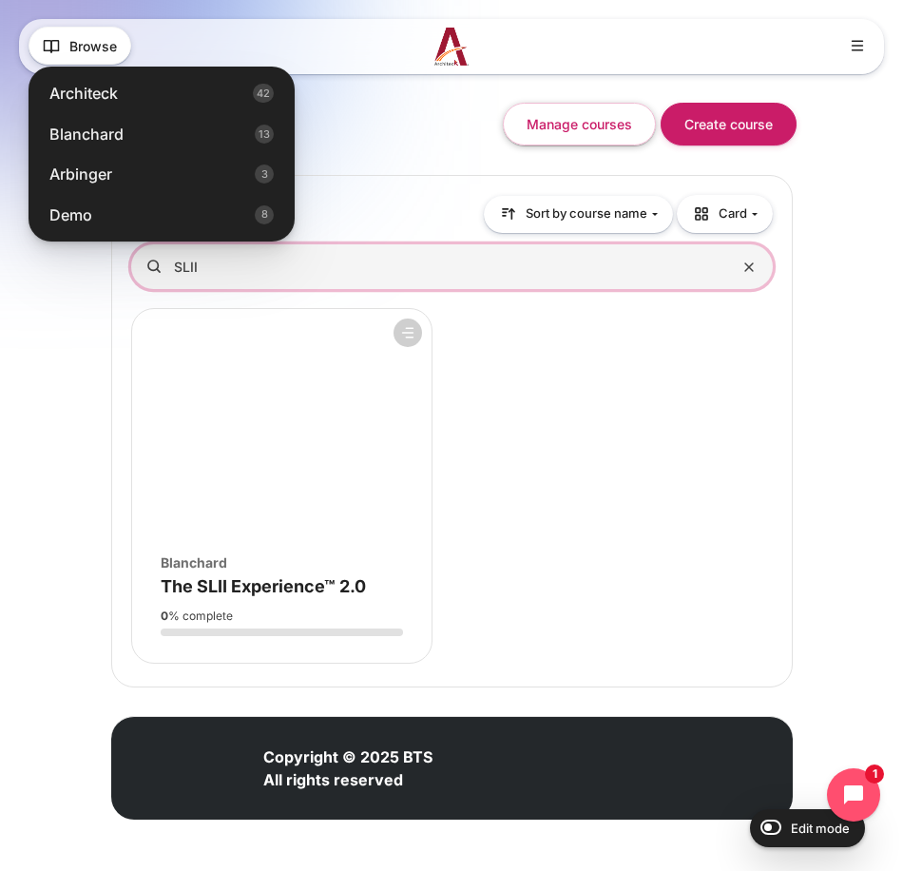
click at [297, 261] on input "SLII" at bounding box center [452, 266] width 642 height 45
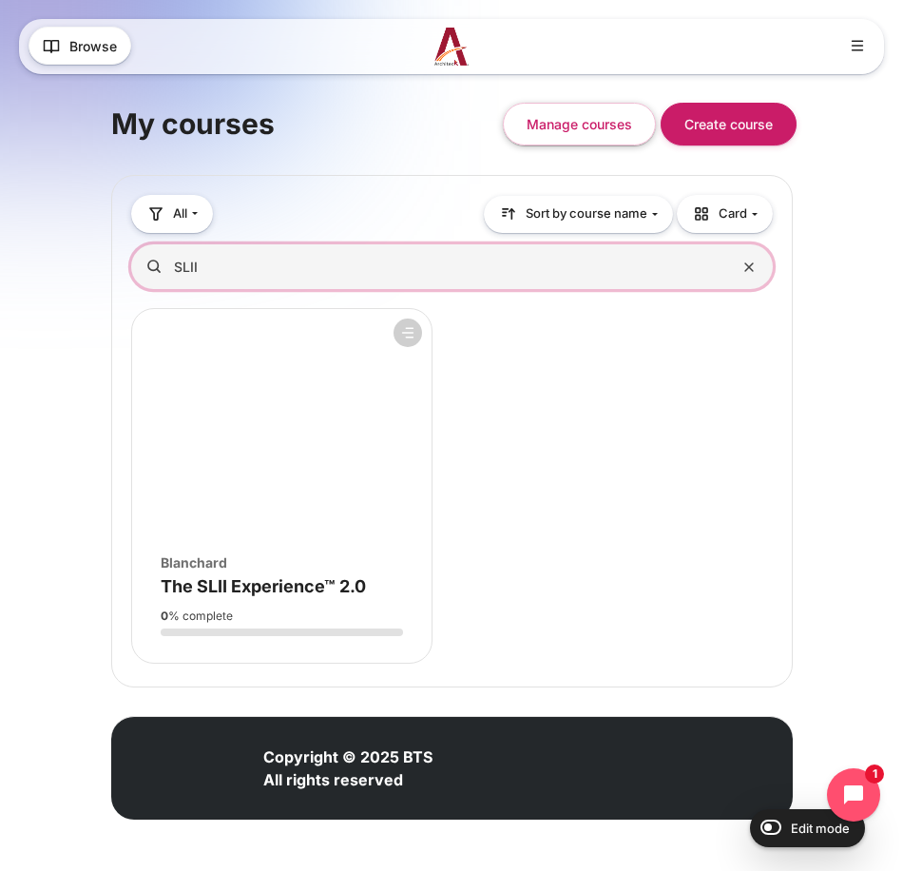
type input "SLII"
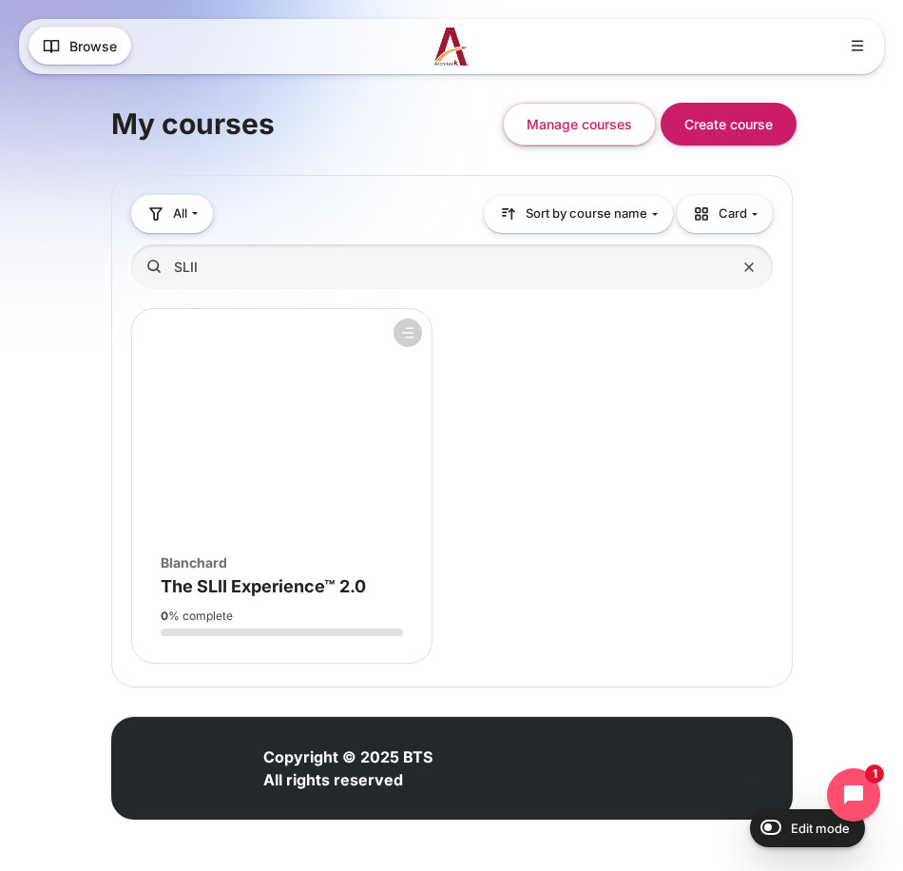
click at [238, 434] on figure "Course overview" at bounding box center [282, 423] width 300 height 228
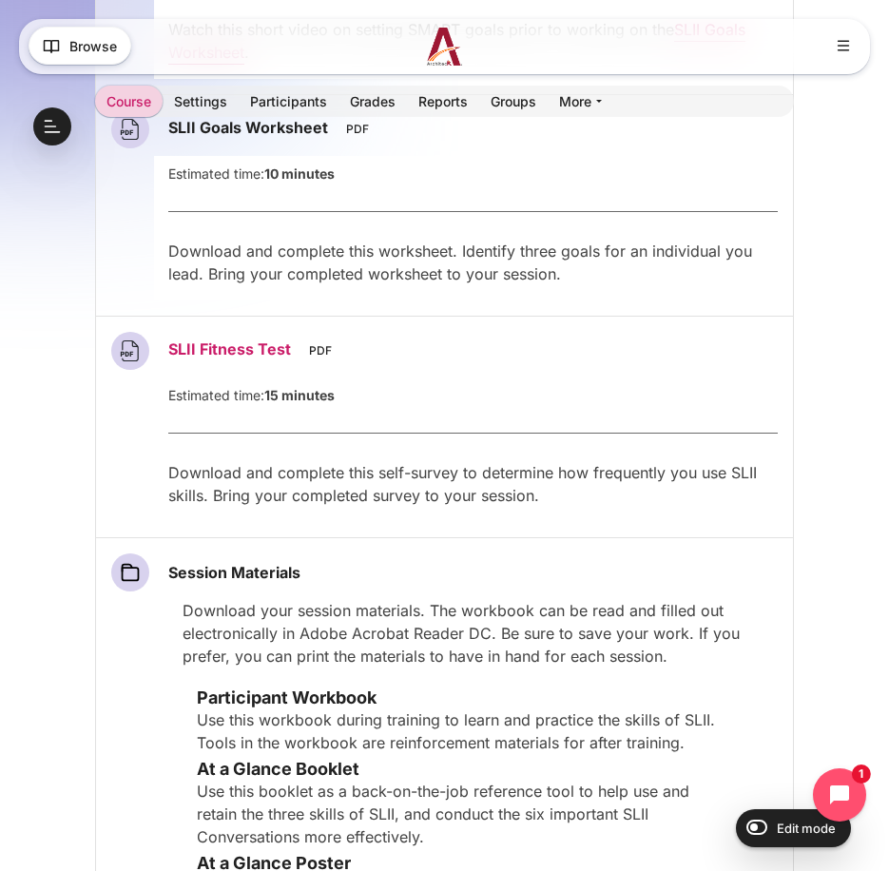
scroll to position [1664, 0]
click at [439, 29] on img at bounding box center [444, 47] width 35 height 38
